Goal: Find specific page/section: Find specific page/section

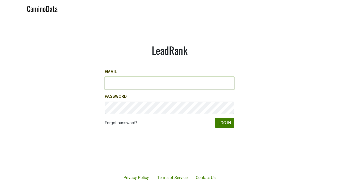
type input "[PERSON_NAME][EMAIL_ADDRESS][DOMAIN_NAME]"
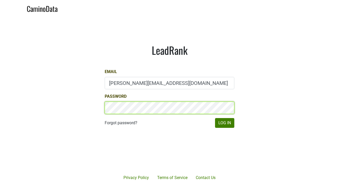
click at [224, 123] on button "Log In" at bounding box center [224, 123] width 19 height 10
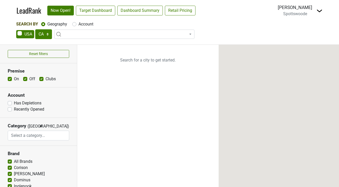
select select "CA"
select select
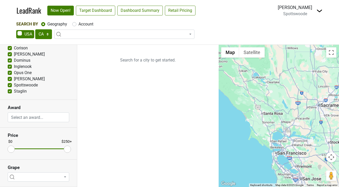
scroll to position [119, 0]
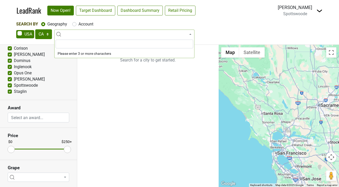
click at [73, 32] on span at bounding box center [124, 34] width 140 height 9
type input "H"
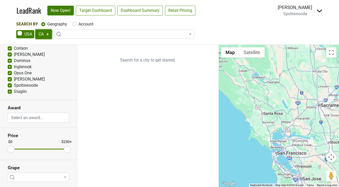
select select "HI"
click at [128, 84] on ul "Search for a city to get started." at bounding box center [147, 116] width 141 height 142
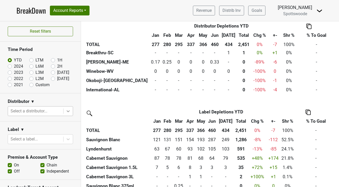
click at [67, 111] on icon at bounding box center [68, 110] width 5 height 5
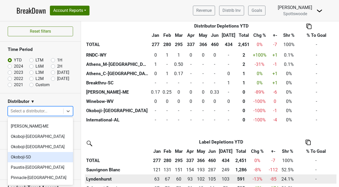
scroll to position [545, 0]
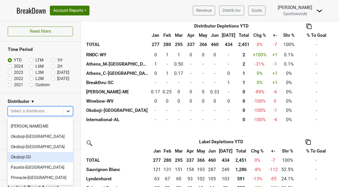
click at [66, 110] on icon at bounding box center [68, 110] width 5 height 5
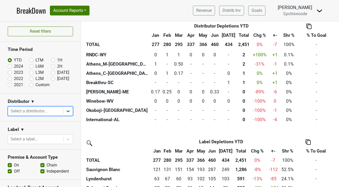
click at [68, 111] on icon at bounding box center [68, 110] width 5 height 5
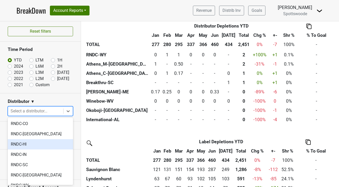
scroll to position [256, 0]
click at [42, 139] on div "RNDC-HI" at bounding box center [40, 144] width 65 height 10
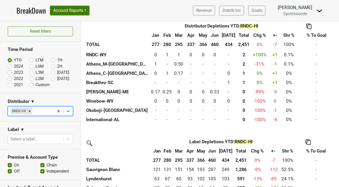
scroll to position [0, 0]
